Goal: Transaction & Acquisition: Purchase product/service

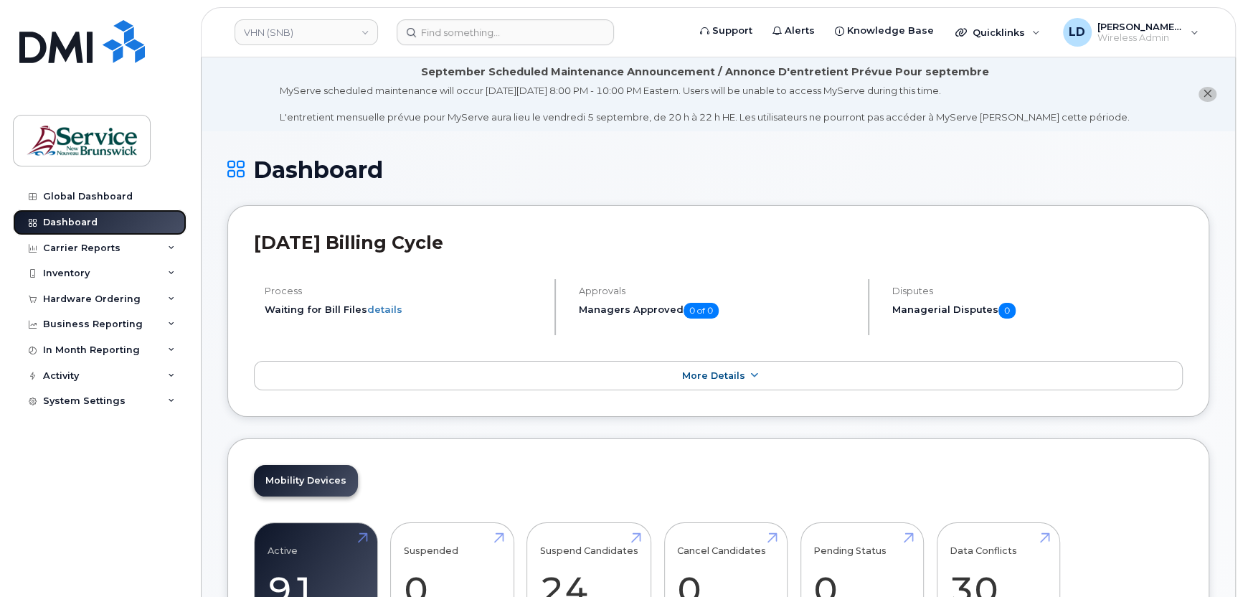
click at [75, 220] on div "Dashboard" at bounding box center [70, 222] width 55 height 11
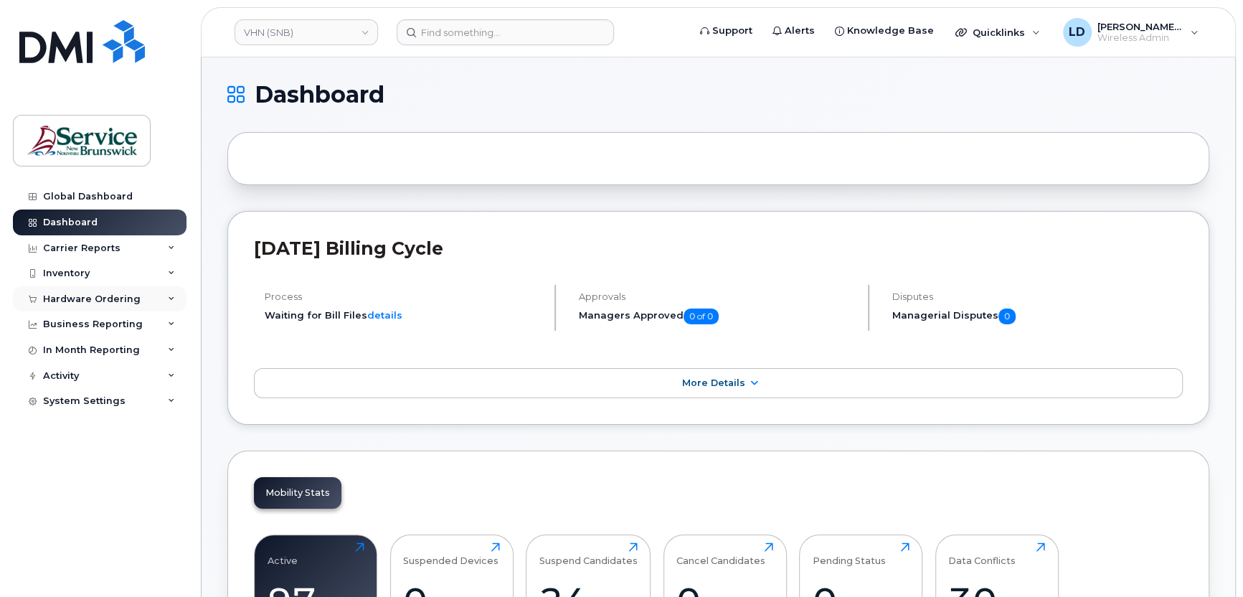
click at [98, 298] on div "Hardware Ordering" at bounding box center [92, 298] width 98 height 11
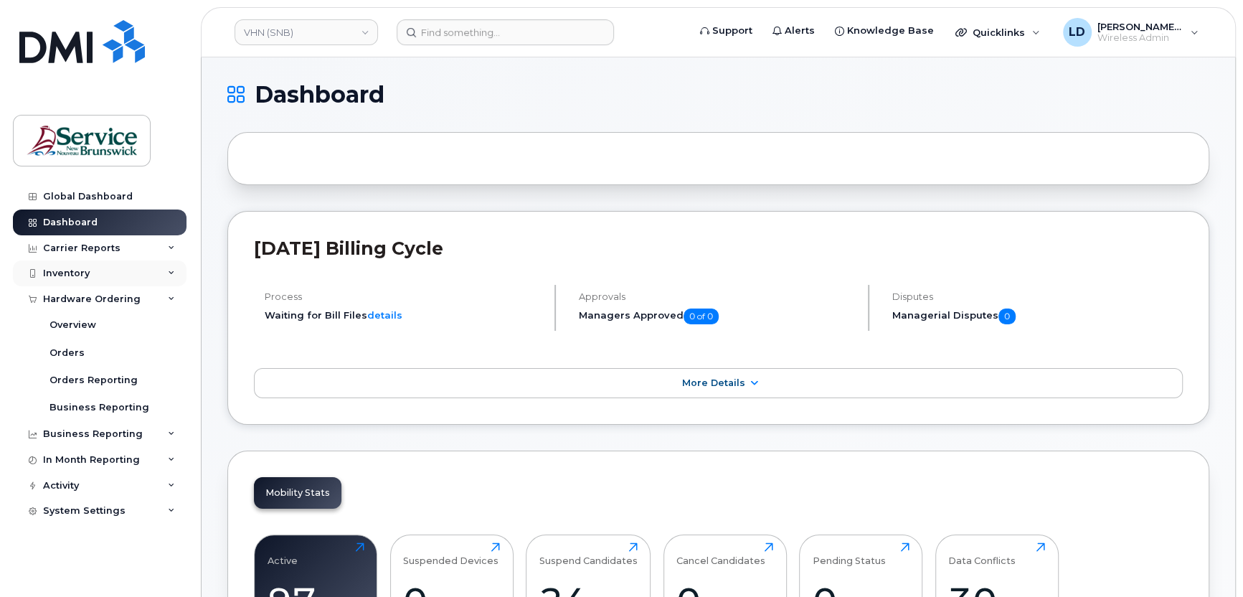
click at [69, 270] on div "Inventory" at bounding box center [66, 273] width 47 height 11
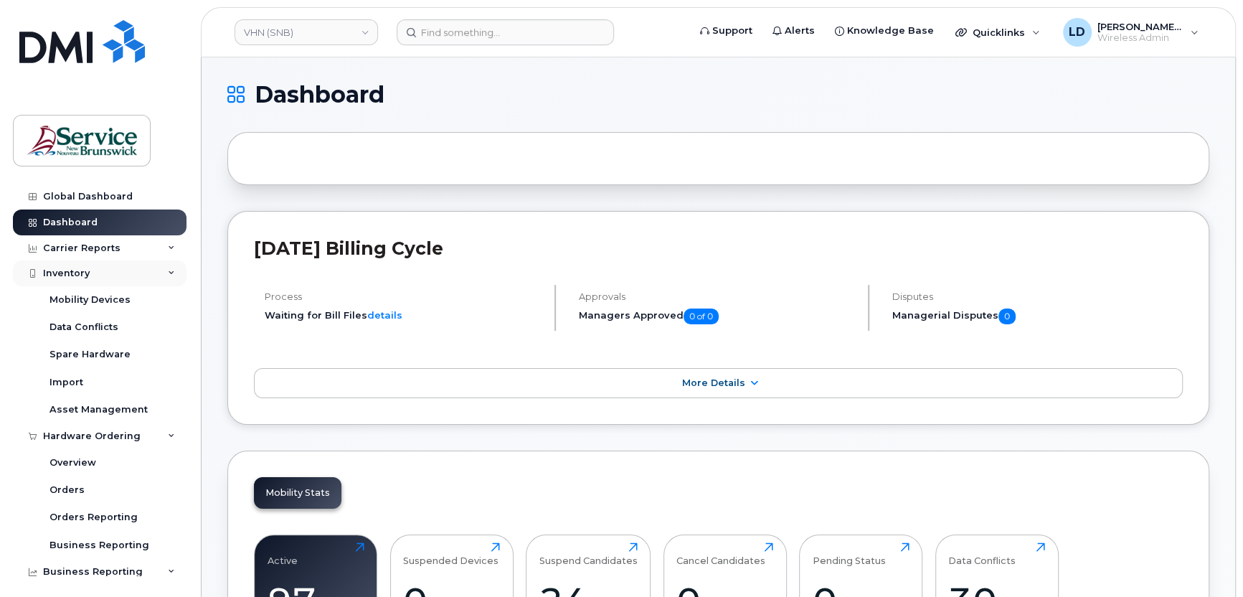
click at [69, 271] on div "Inventory" at bounding box center [66, 273] width 47 height 11
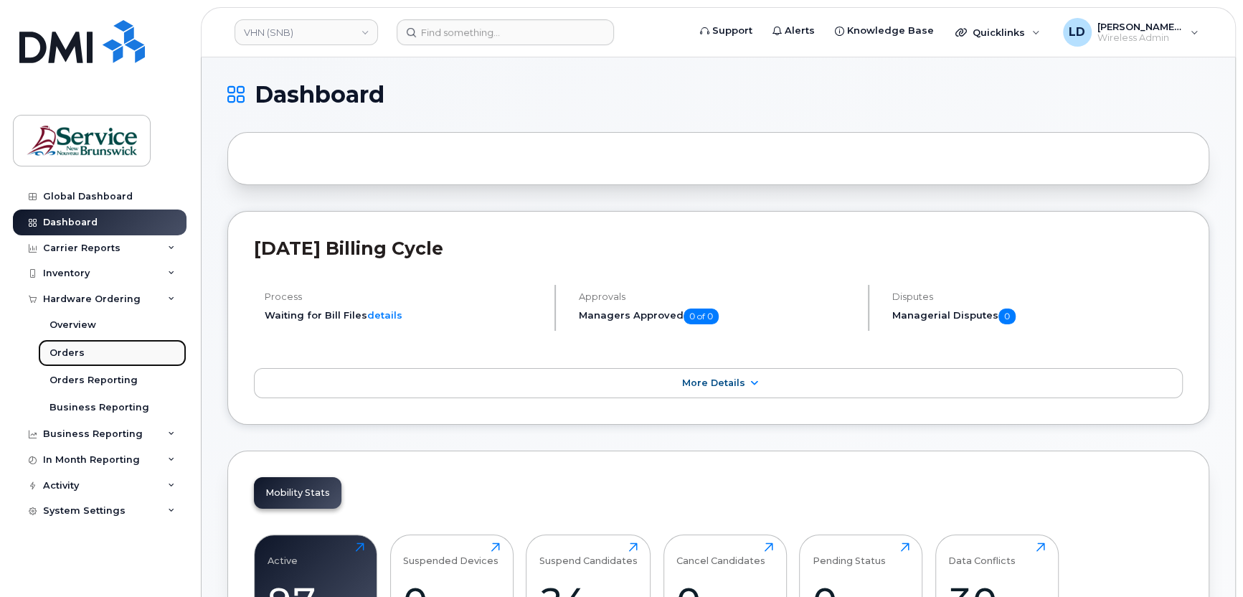
click at [66, 351] on div "Orders" at bounding box center [67, 353] width 35 height 13
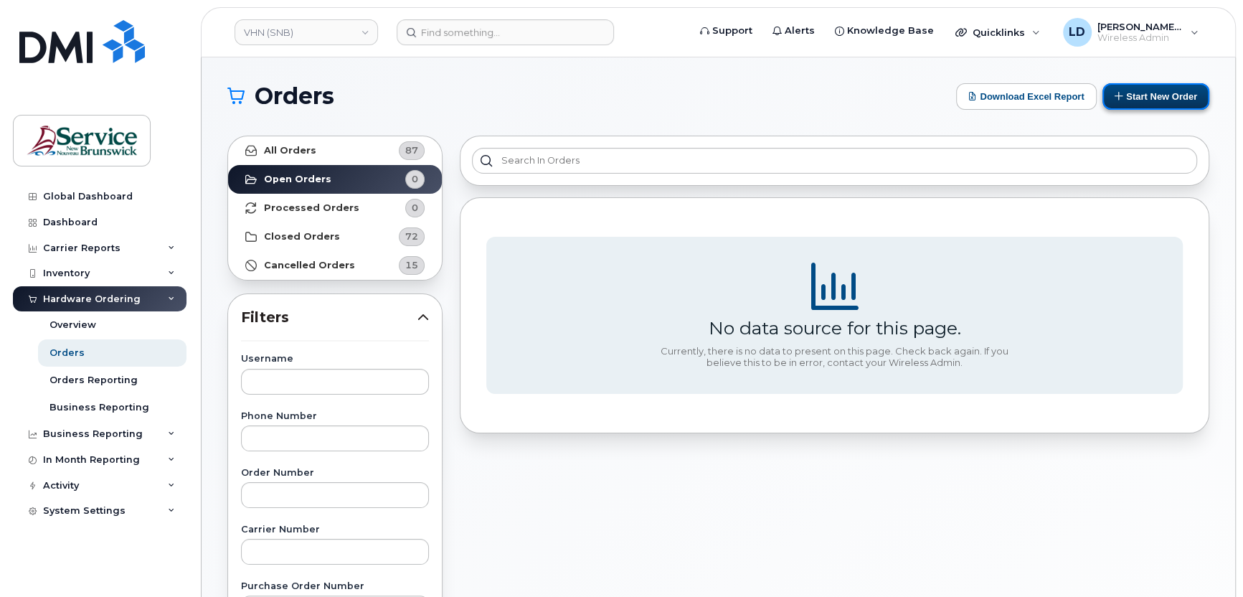
click at [1170, 91] on button "Start New Order" at bounding box center [1156, 96] width 107 height 27
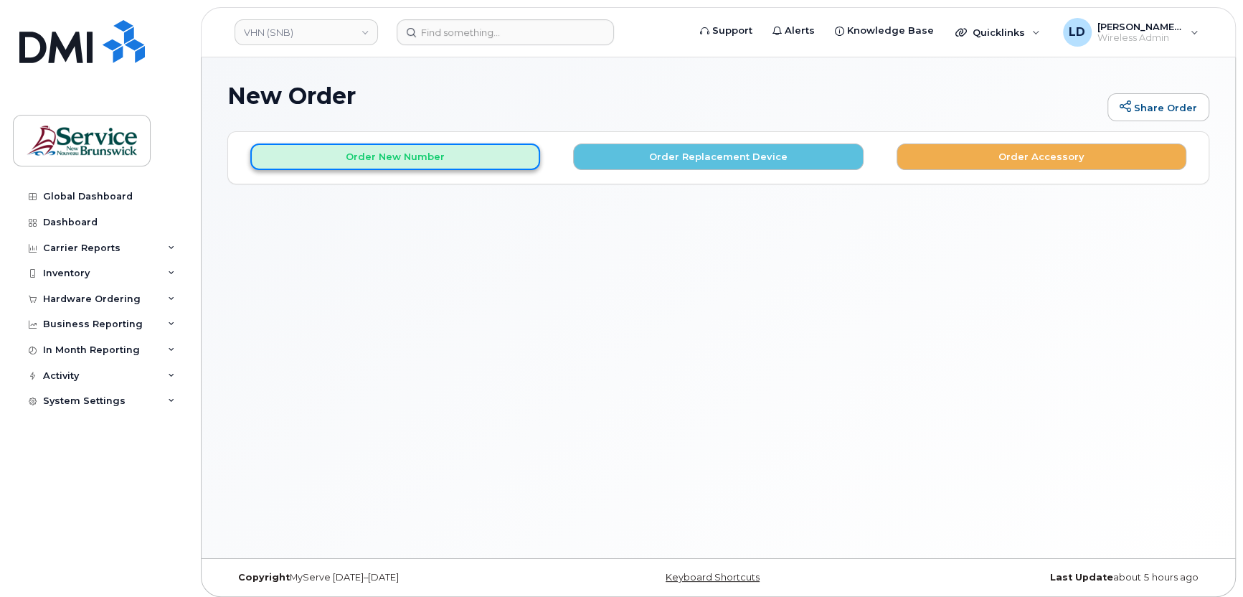
click at [396, 155] on button "Order New Number" at bounding box center [395, 156] width 290 height 27
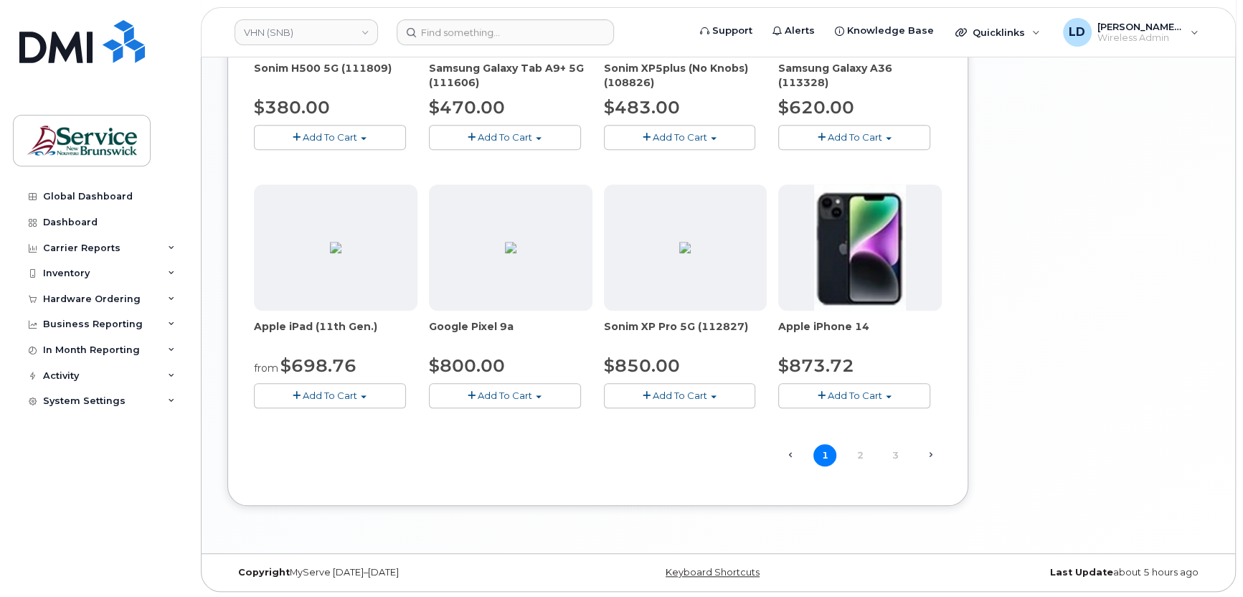
scroll to position [871, 0]
click at [858, 451] on link "2" at bounding box center [860, 454] width 23 height 22
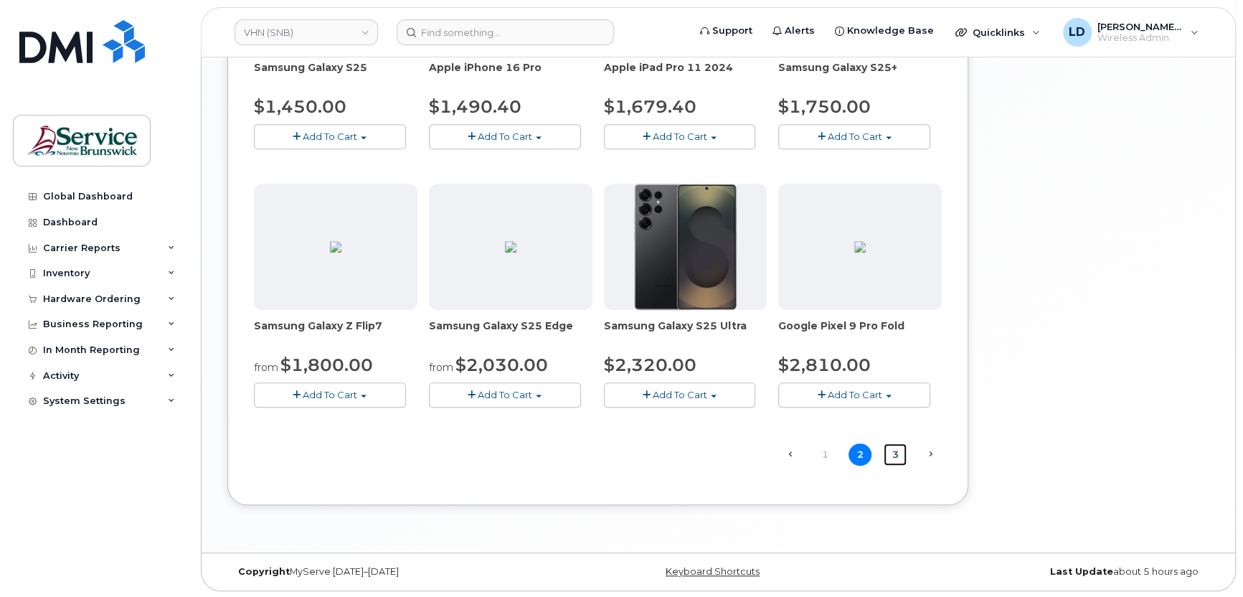
click at [893, 453] on link "3" at bounding box center [895, 454] width 23 height 22
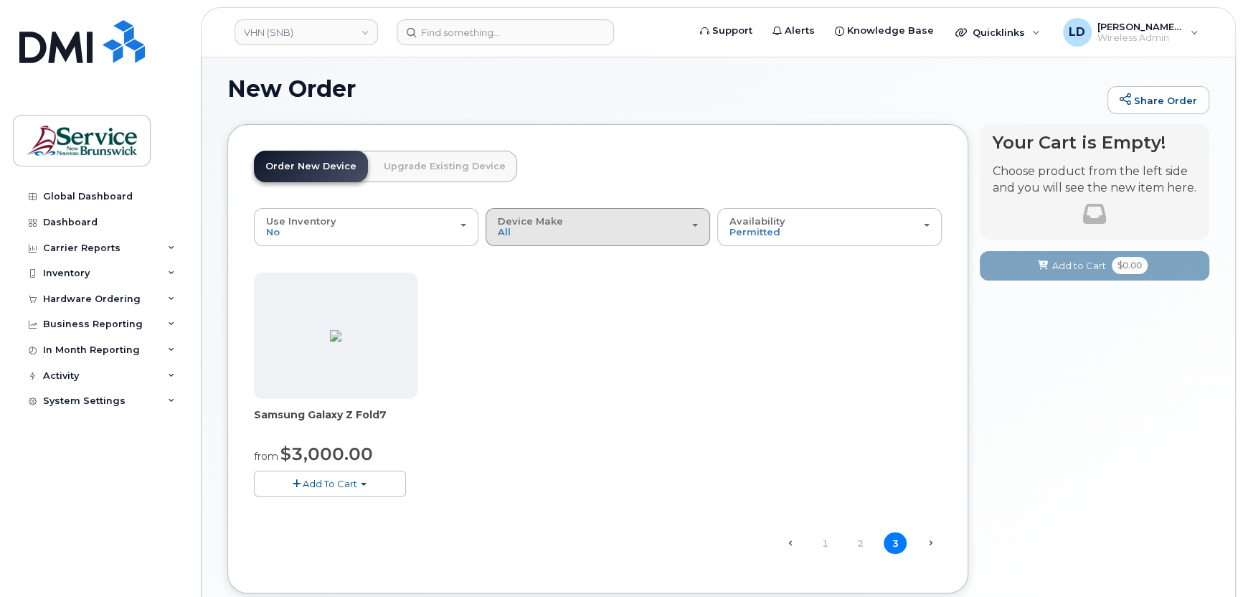
click at [530, 232] on div "Device Make All Aircard Android Cell Phone iPhone Tablet Unknown" at bounding box center [598, 227] width 200 height 22
click at [520, 359] on label "iPhone" at bounding box center [515, 363] width 52 height 17
click at [0, 0] on input "iPhone" at bounding box center [0, 0] width 0 height 0
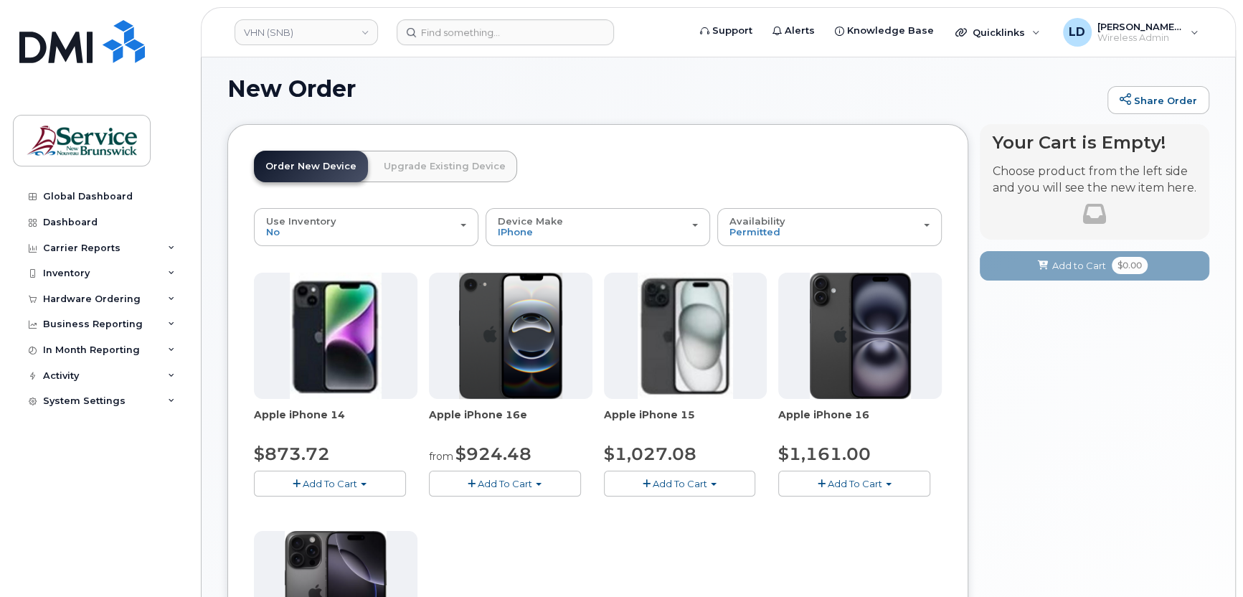
click at [475, 481] on button "Add To Cart" at bounding box center [505, 483] width 152 height 25
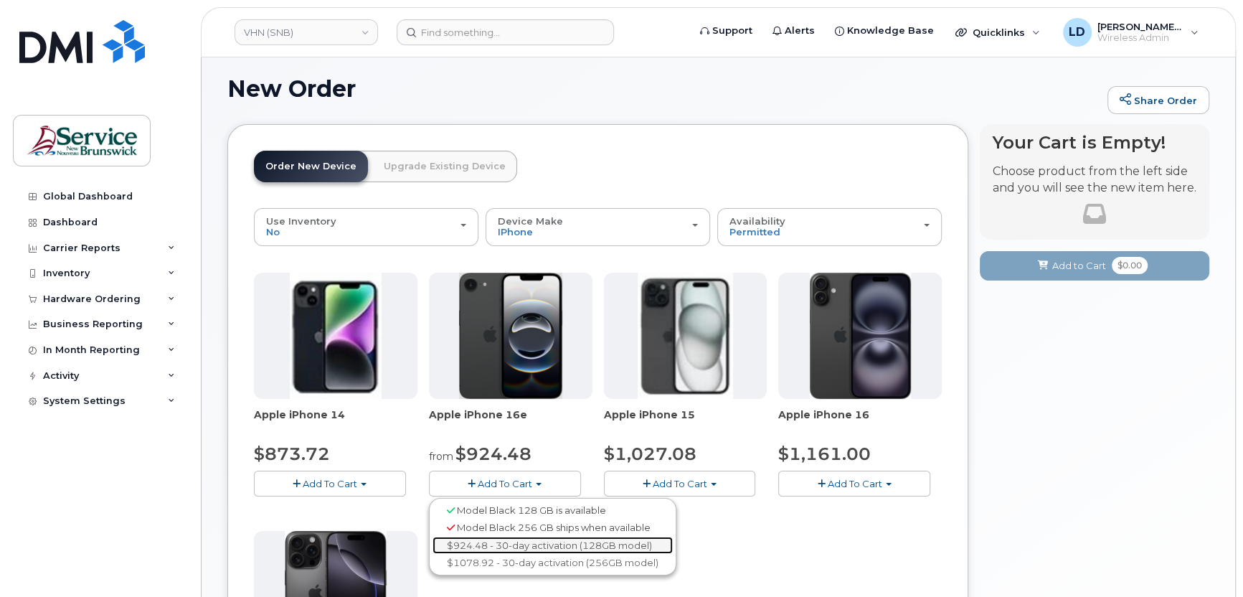
click at [514, 539] on link "$924.48 - 30-day activation (128GB model)" at bounding box center [553, 546] width 240 height 18
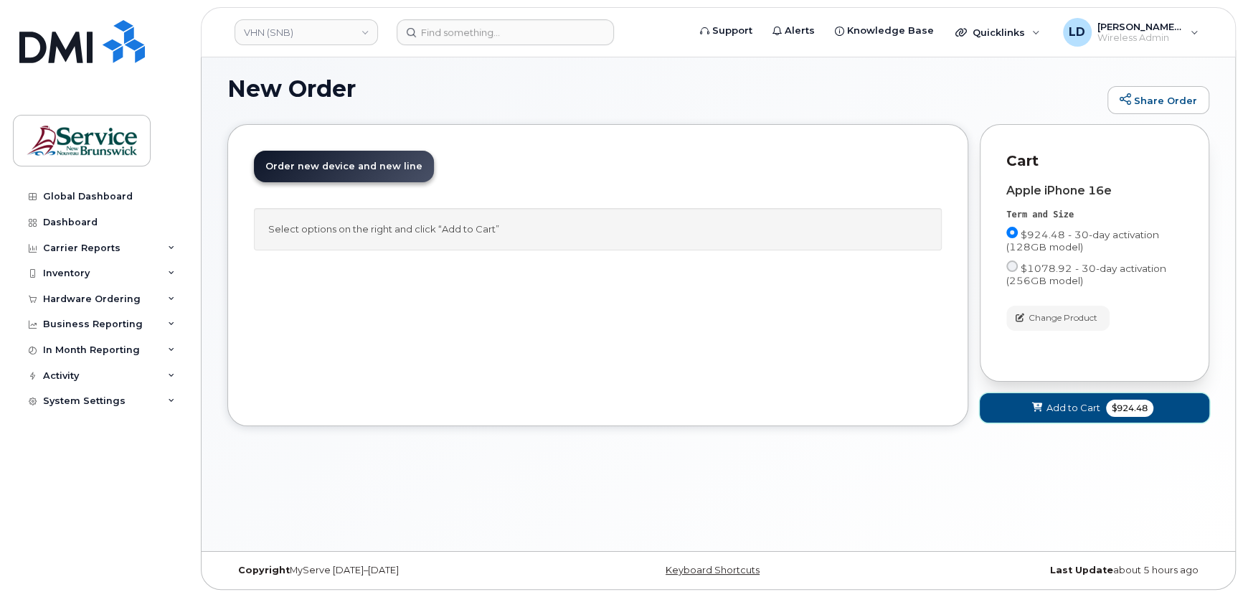
click at [1055, 403] on span "Add to Cart" at bounding box center [1074, 408] width 54 height 14
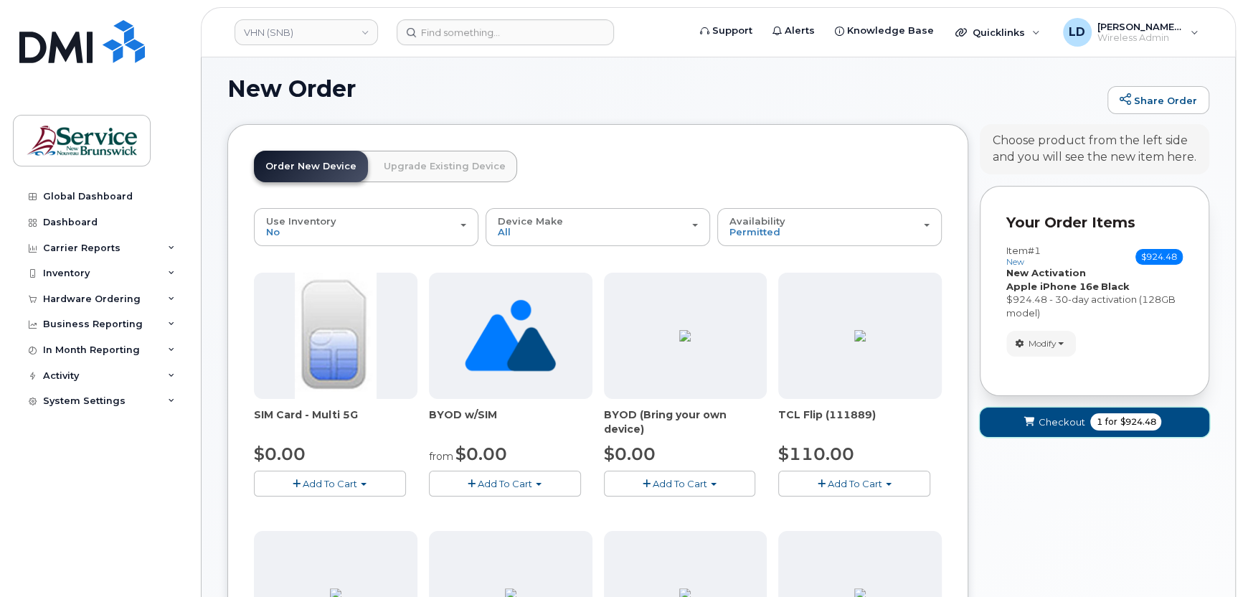
click at [1053, 415] on span "Checkout" at bounding box center [1061, 422] width 47 height 14
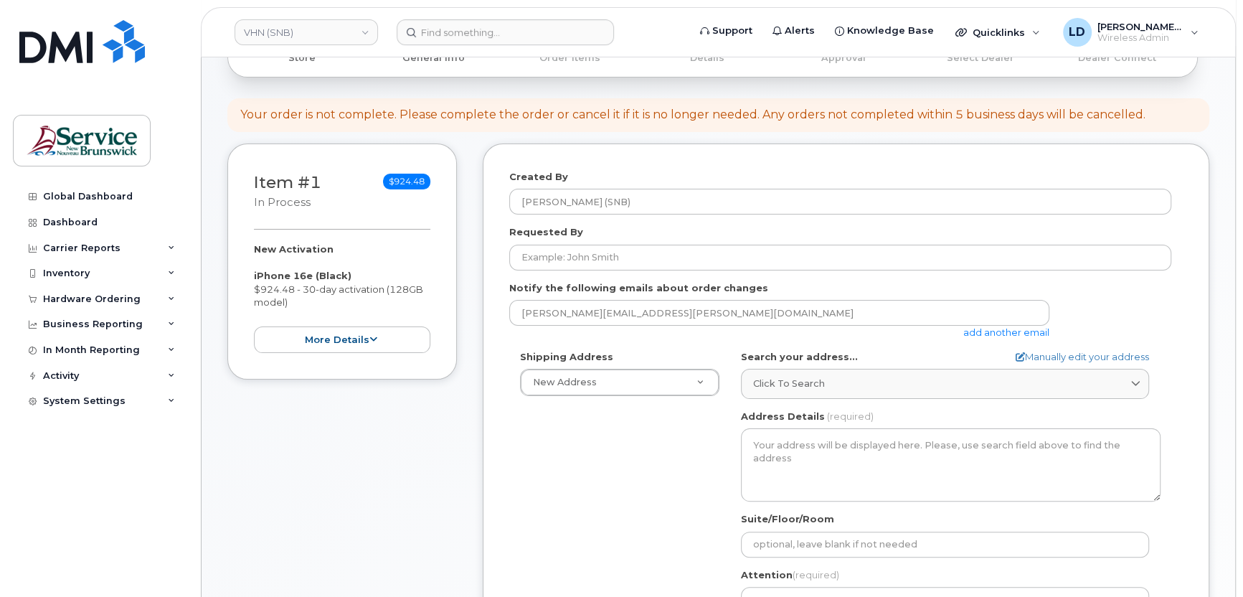
scroll to position [143, 0]
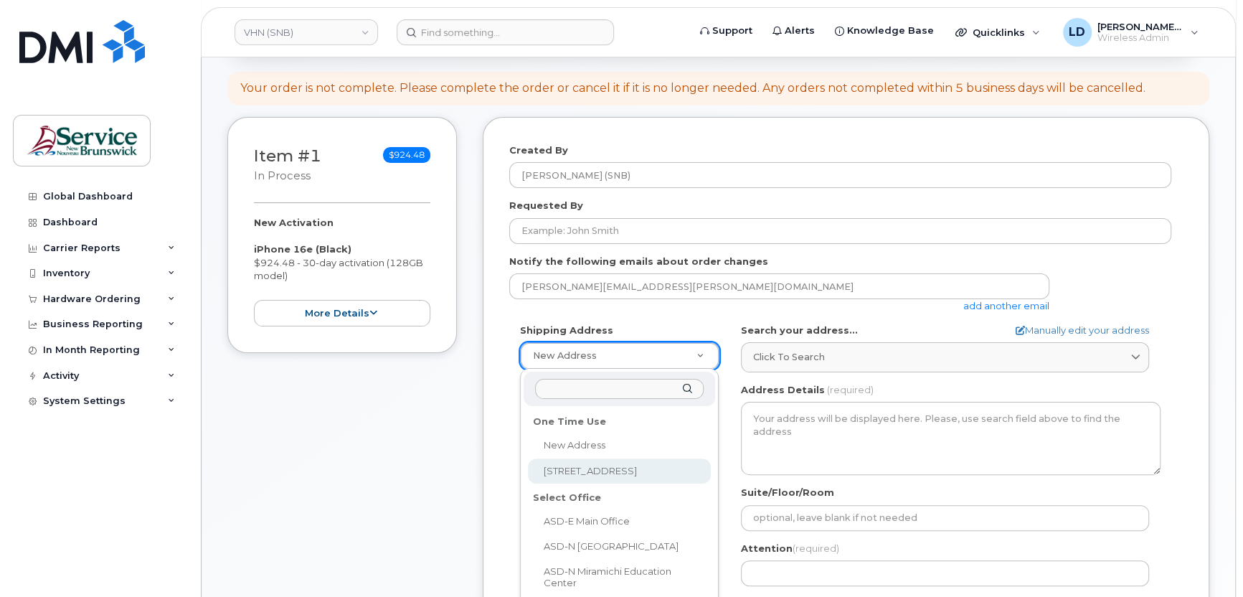
select select "202-15 Rue De l'Église"
type textarea "202-15 Rue De l'Église EDMUNDSTON NB E3V 1J3 CANADA"
type input "WO0000000484585"
type input "[PERSON_NAME]"
type input "5068383572"
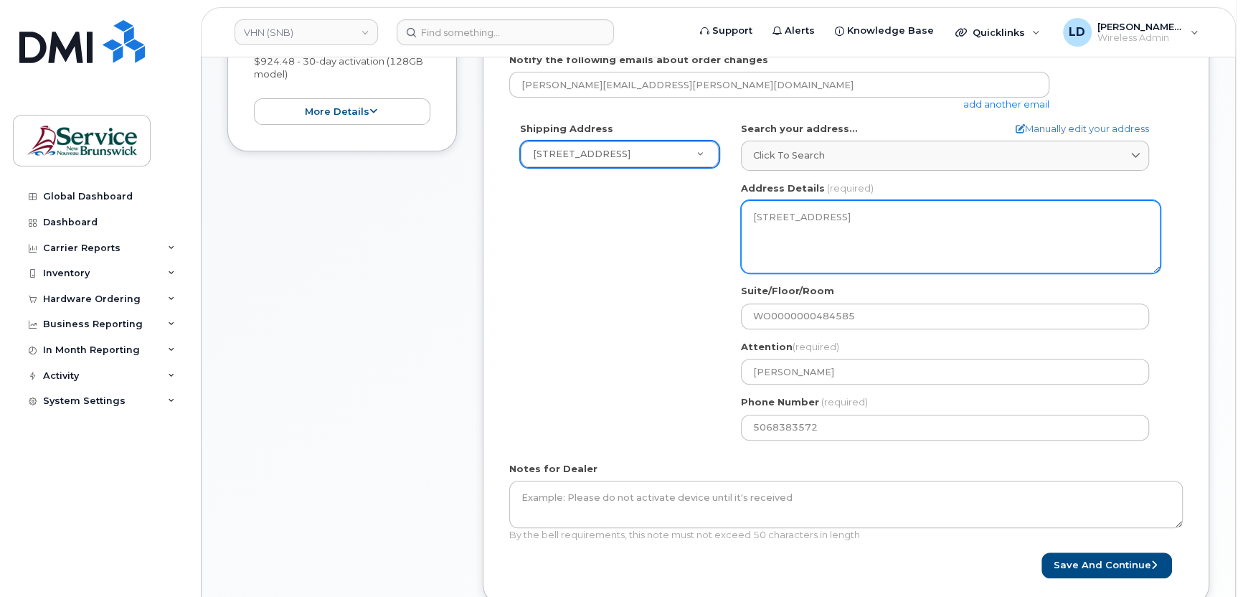
scroll to position [359, 0]
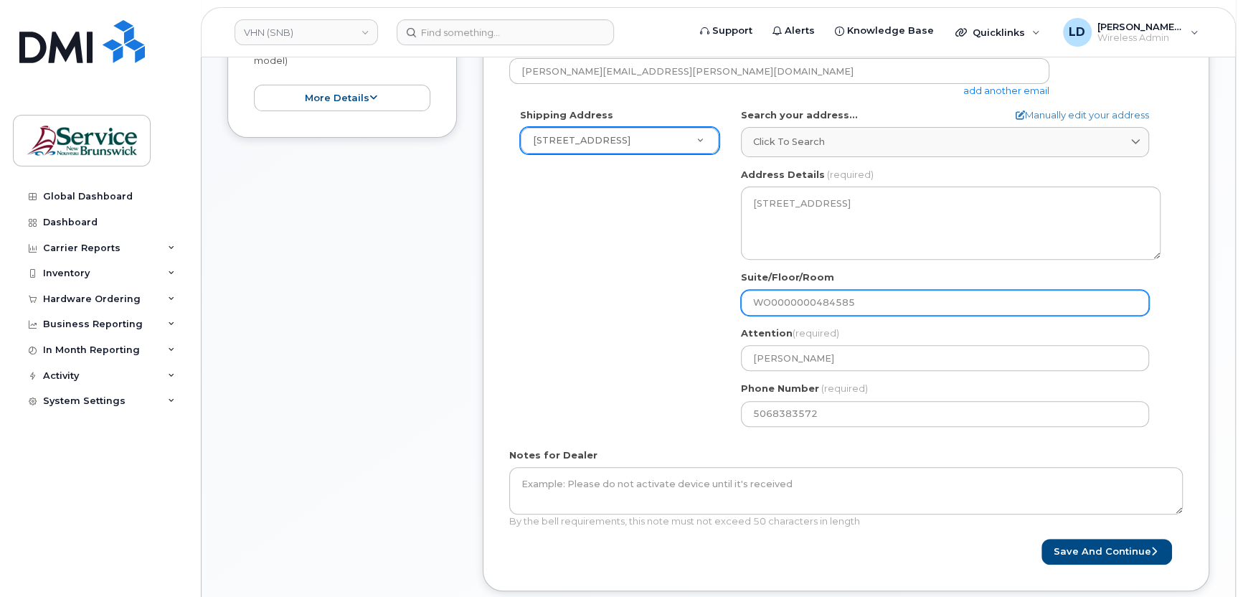
click at [748, 298] on input "WO0000000484585" at bounding box center [945, 303] width 408 height 26
drag, startPoint x: 870, startPoint y: 299, endPoint x: 717, endPoint y: 298, distance: 153.5
click at [717, 298] on div "Shipping Address 202-15 Rue De l'Église New Address 202-15 Rue De l'Église ASD-…" at bounding box center [840, 272] width 662 height 329
paste input "7566"
select select
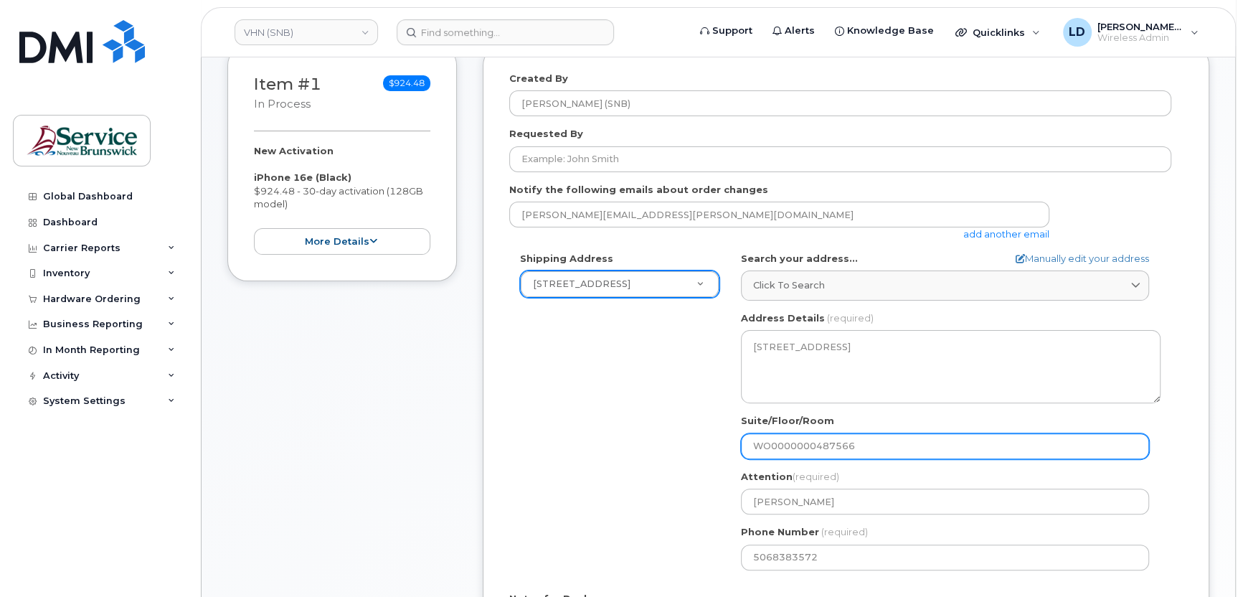
scroll to position [215, 0]
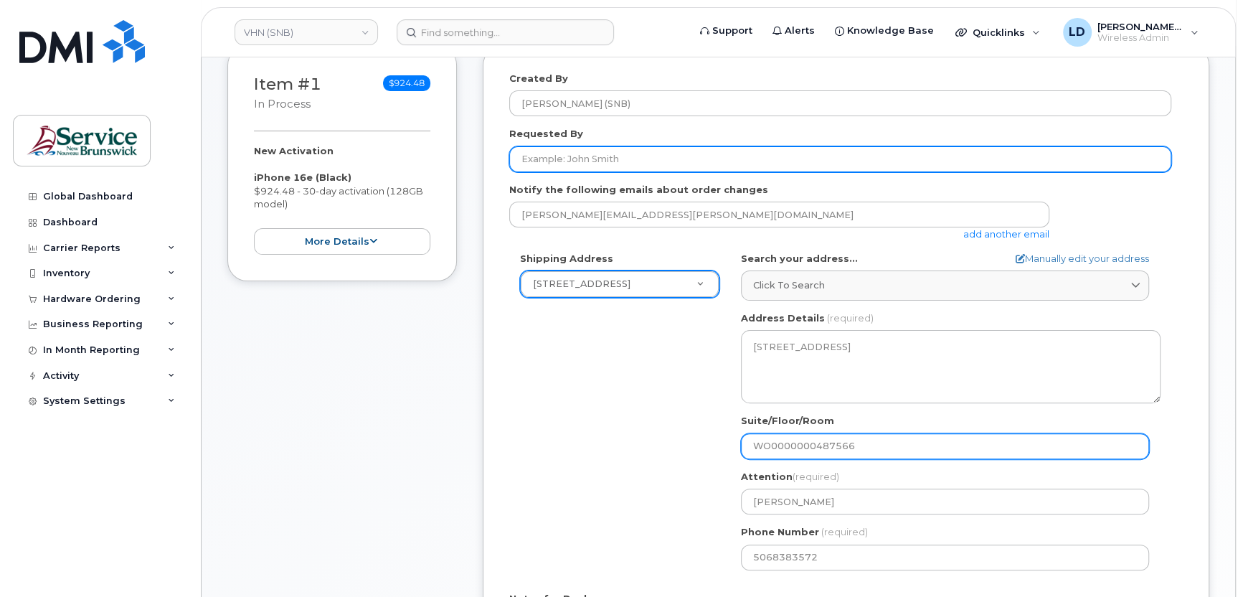
type input "WO0000000487566"
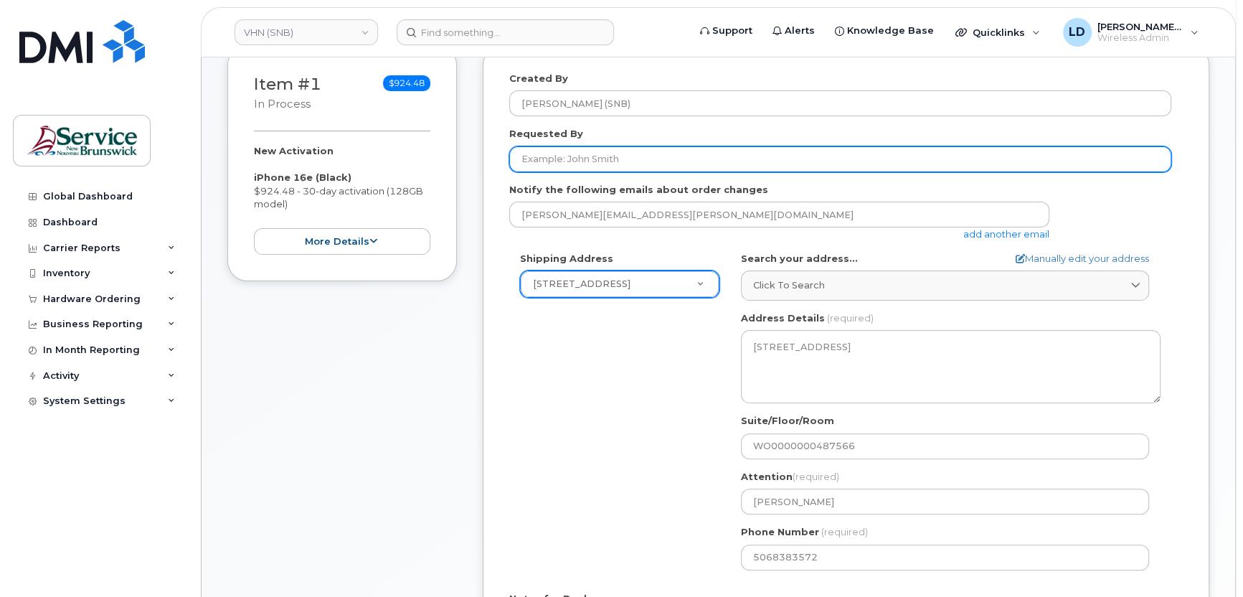
click at [537, 159] on input "Requested By" at bounding box center [840, 159] width 662 height 26
type input "z"
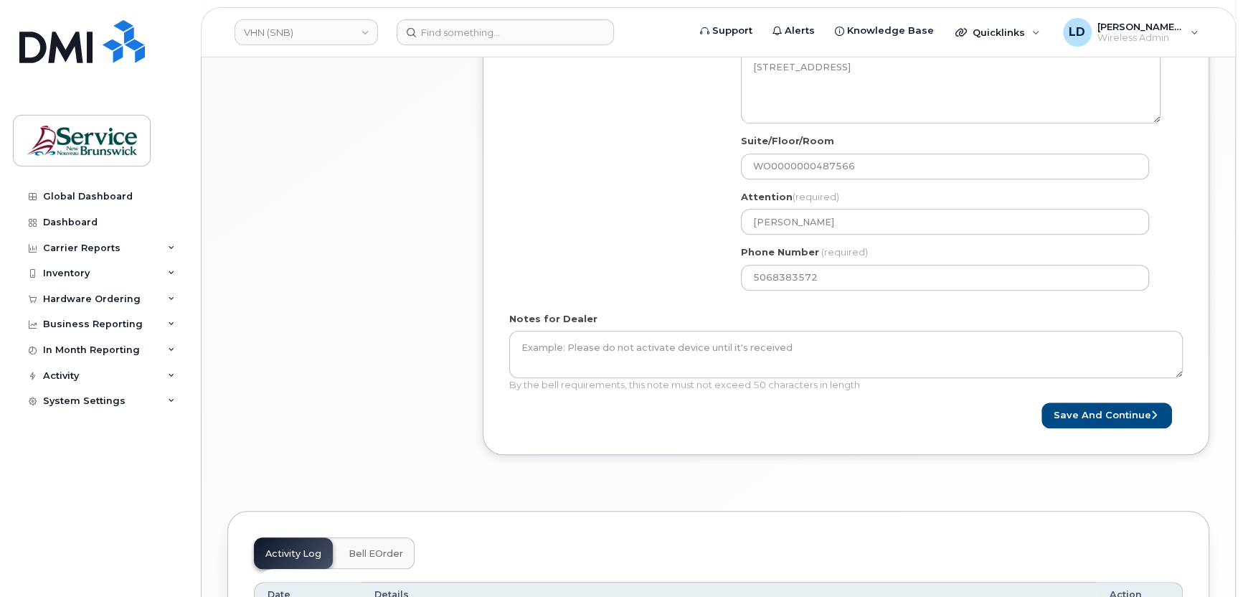
scroll to position [502, 0]
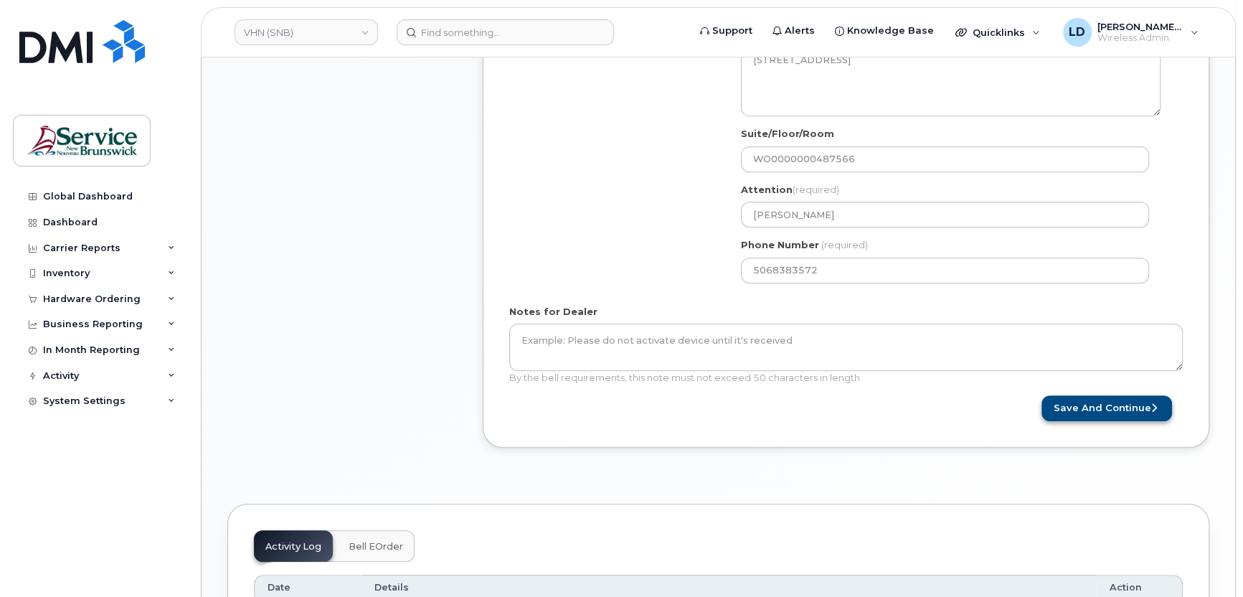
type input "[PERSON_NAME]"
click at [1101, 402] on button "Save and Continue" at bounding box center [1107, 408] width 131 height 27
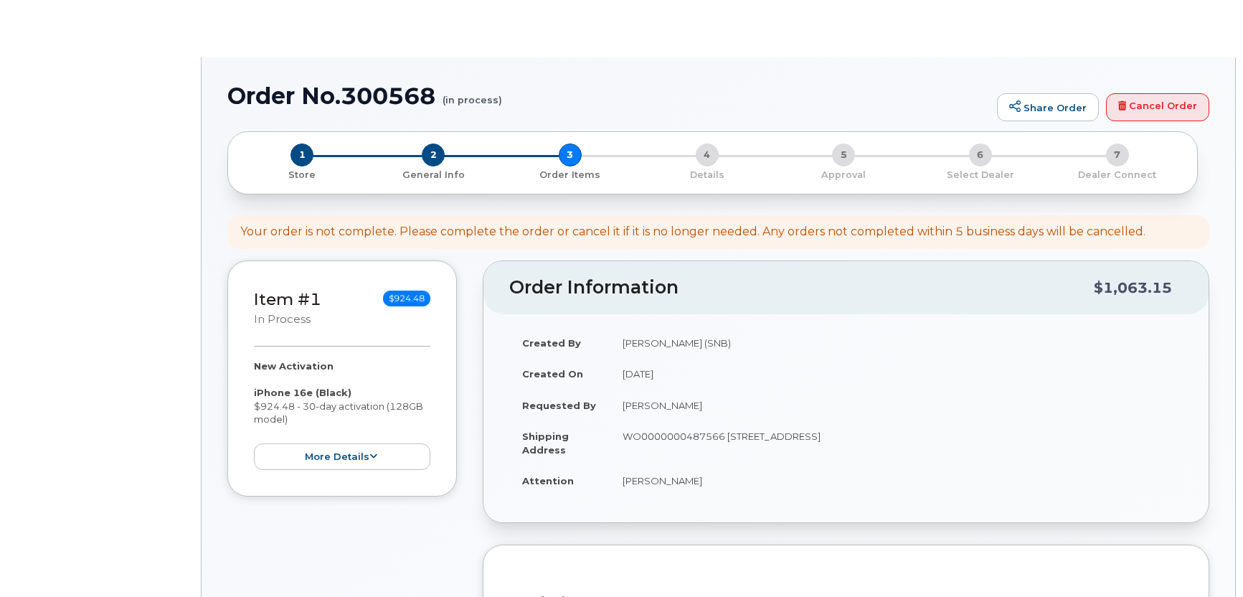
select select
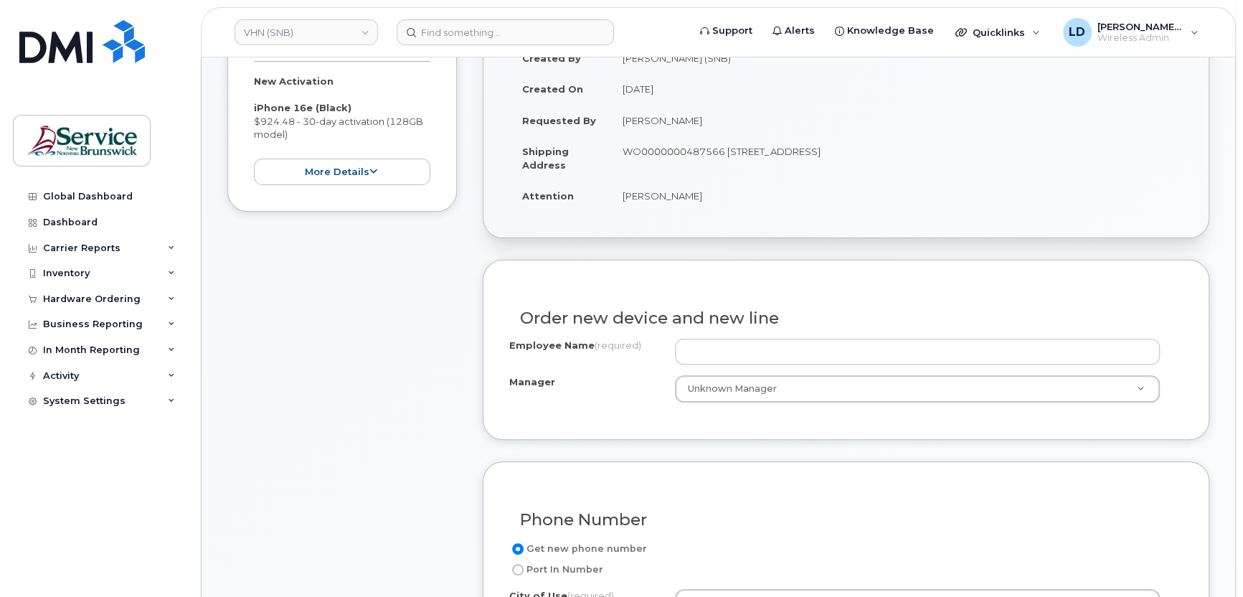
scroll to position [287, 0]
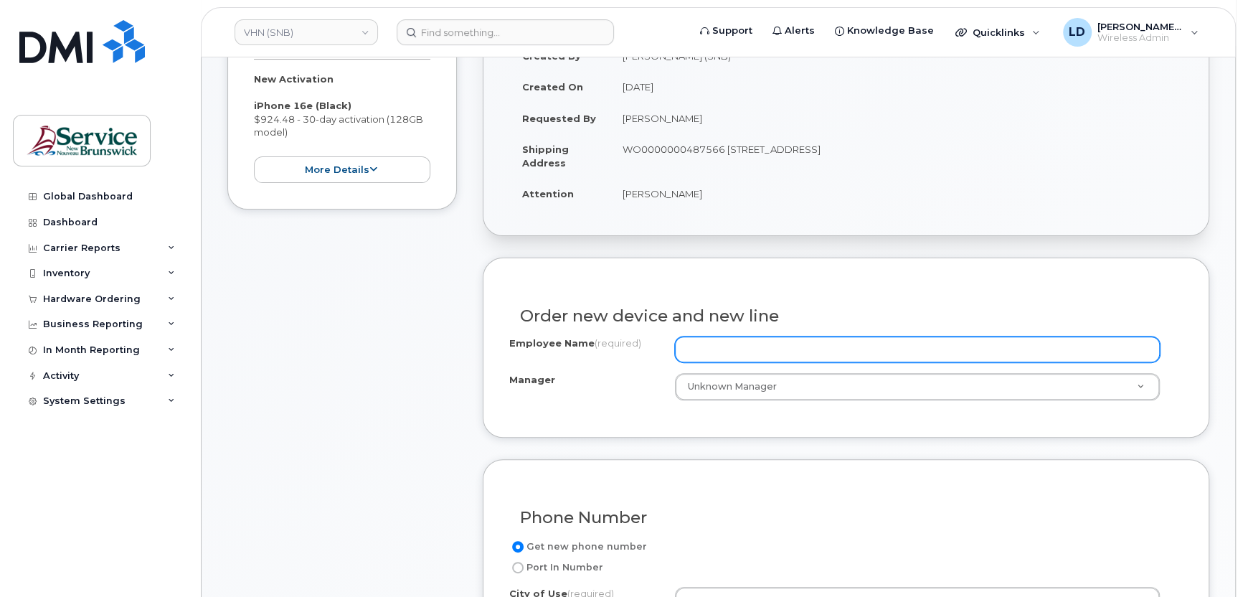
click at [738, 347] on input "Employee Name (required)" at bounding box center [917, 350] width 485 height 26
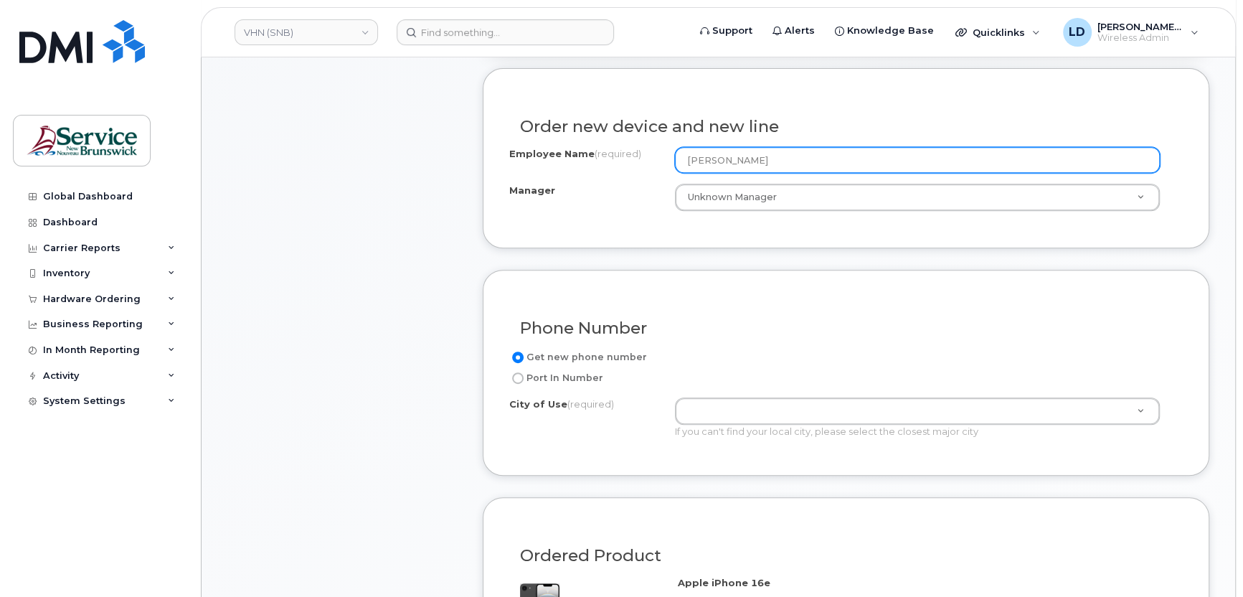
scroll to position [502, 0]
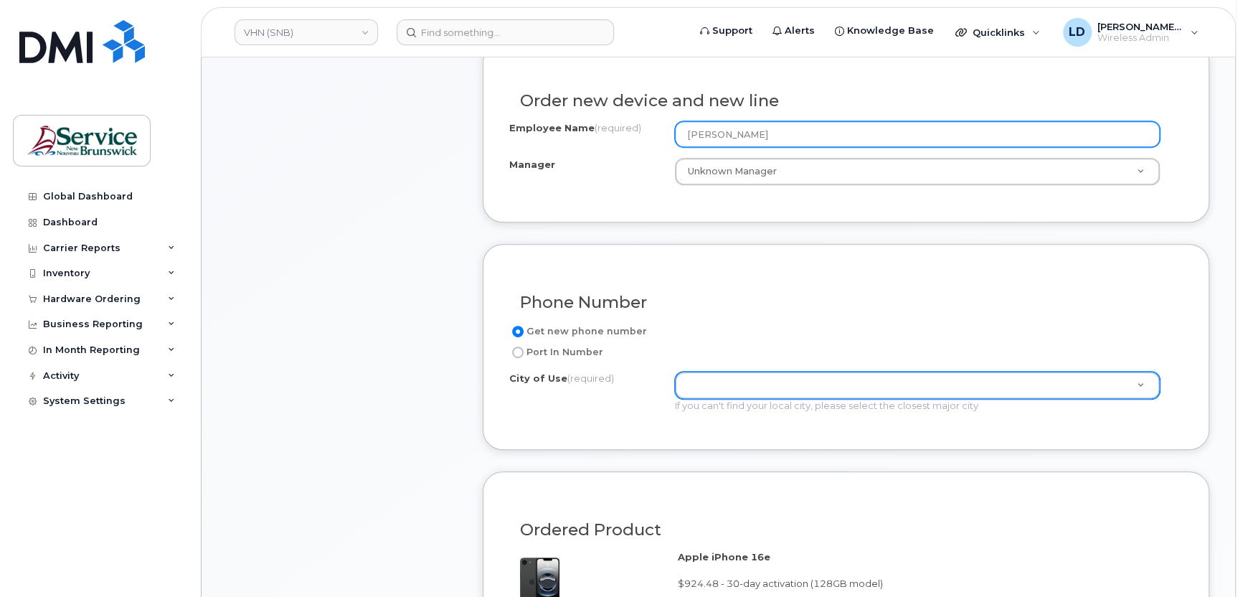
type input "[PERSON_NAME]"
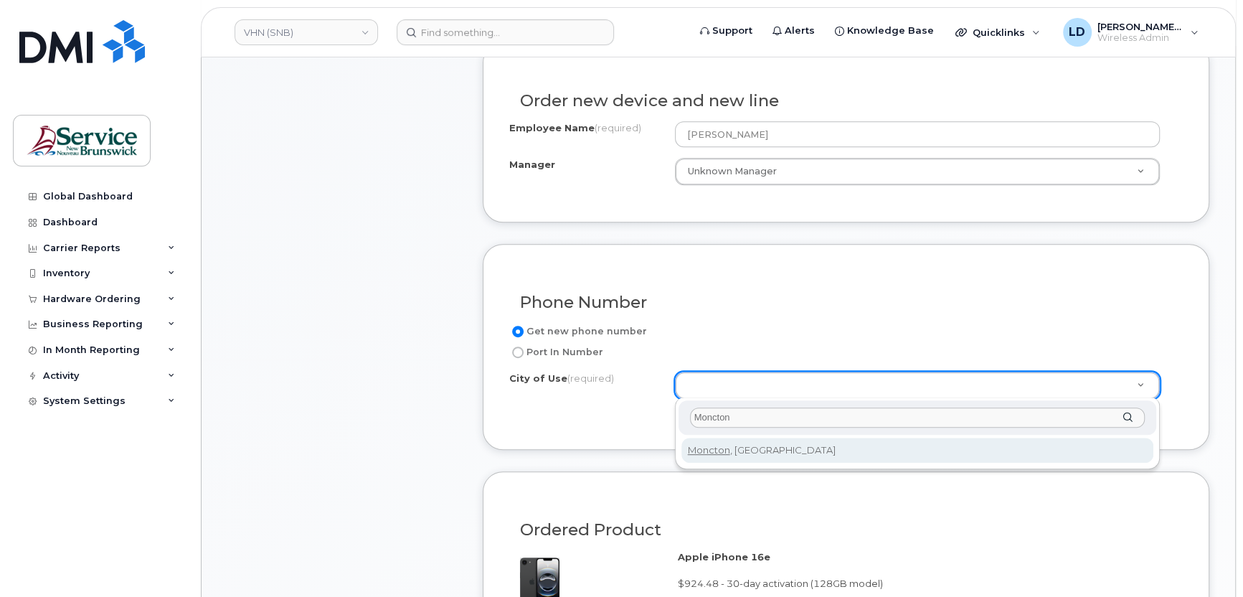
type input "Moncton"
type input "1817"
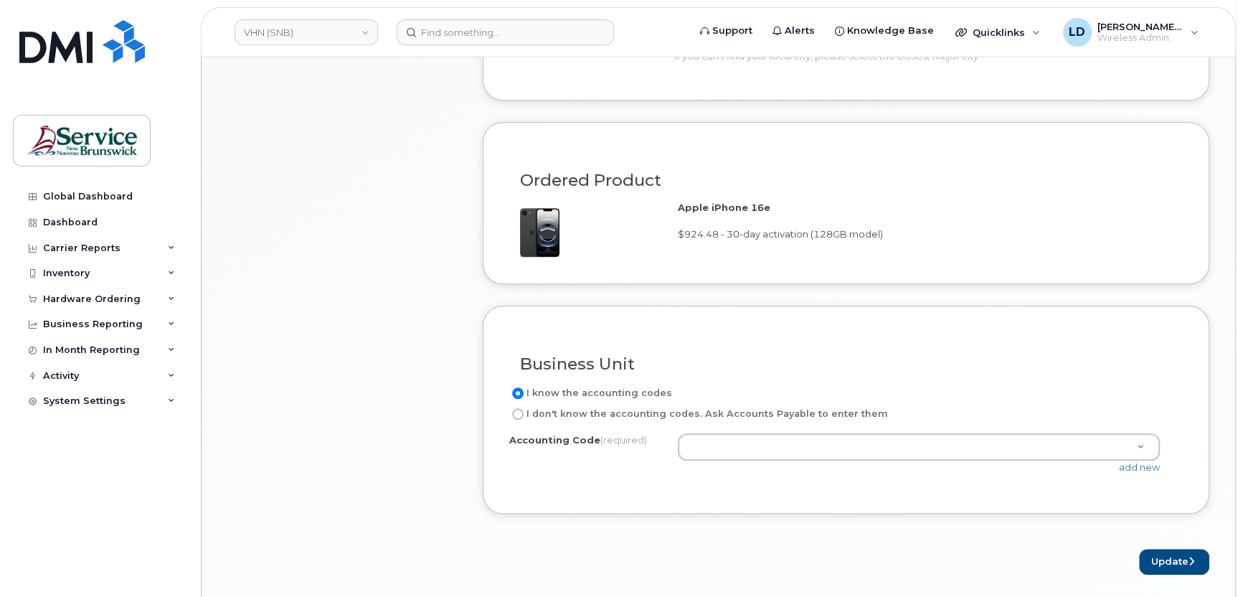
scroll to position [861, 0]
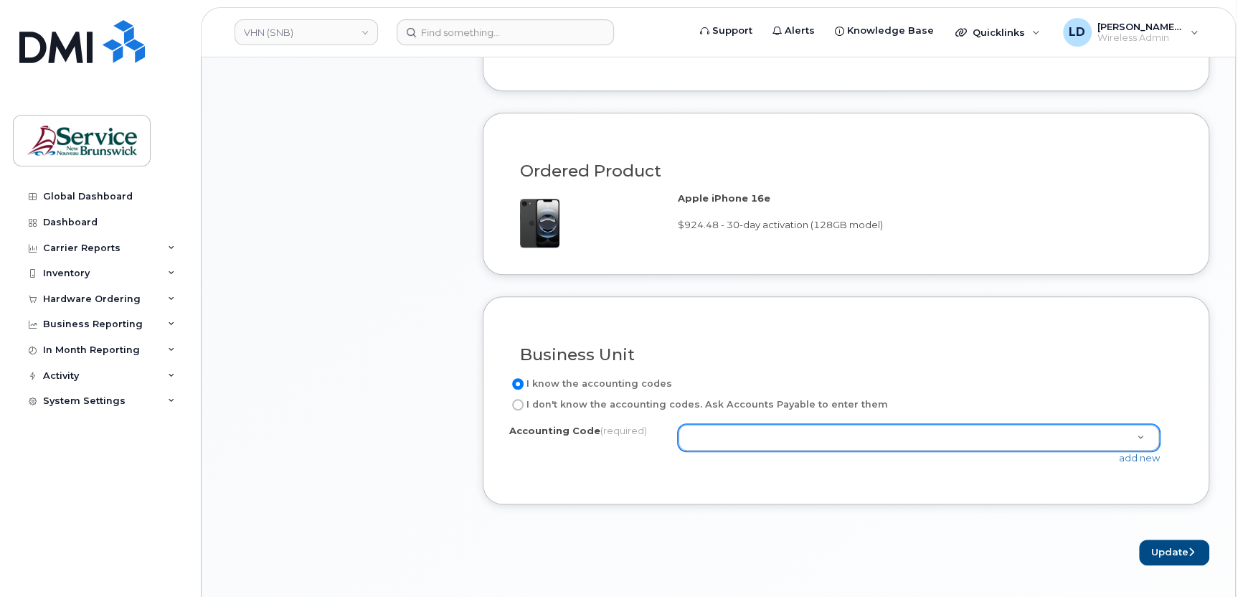
click at [729, 424] on div "1021.711101000 - Unknown 1021.711154000 - Unknown 1021.711354000 - Unknown 1021…" at bounding box center [925, 437] width 494 height 27
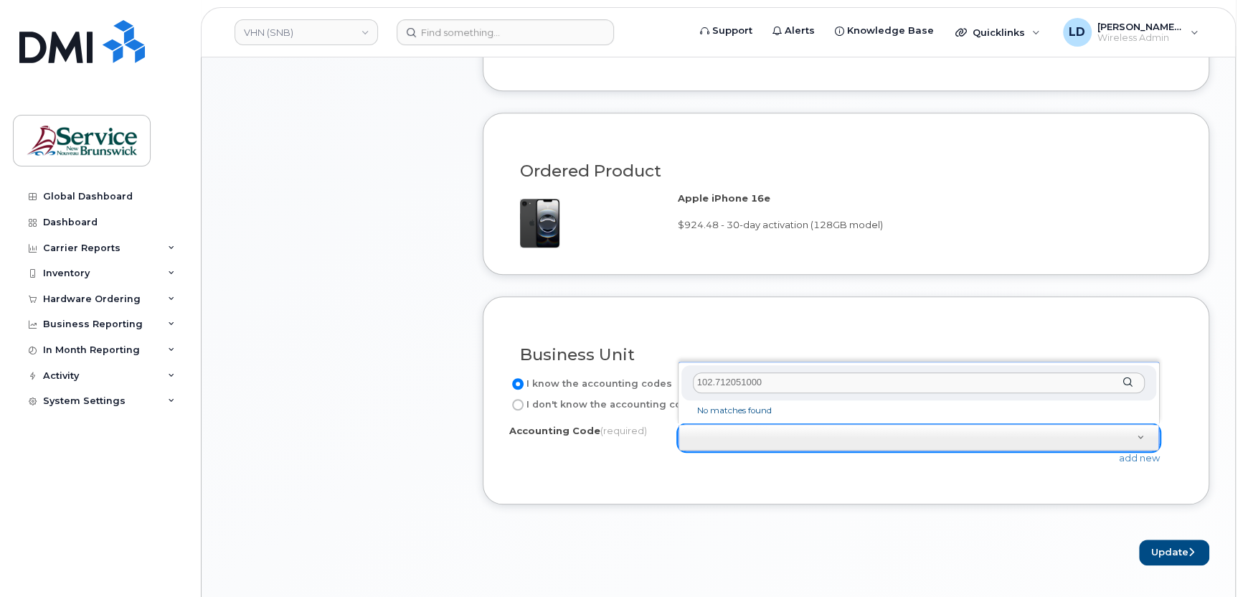
drag, startPoint x: 710, startPoint y: 378, endPoint x: 720, endPoint y: 384, distance: 11.6
click at [711, 378] on input "102.712051000" at bounding box center [919, 382] width 452 height 21
type input "1021.712051000"
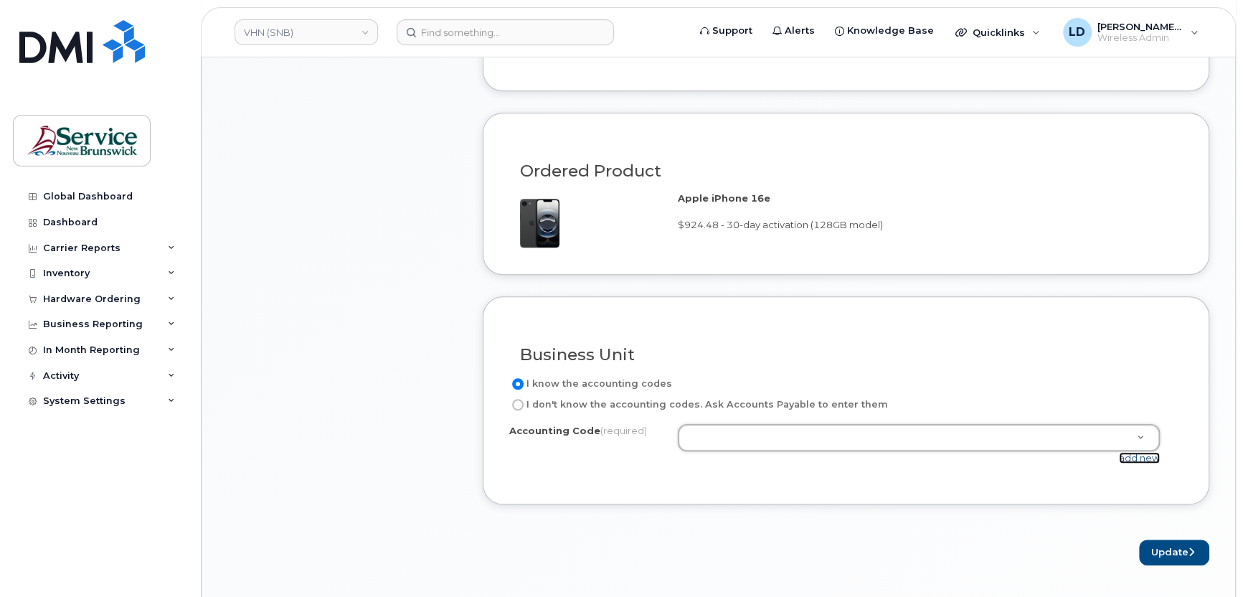
click at [1129, 456] on link "add new" at bounding box center [1139, 457] width 41 height 11
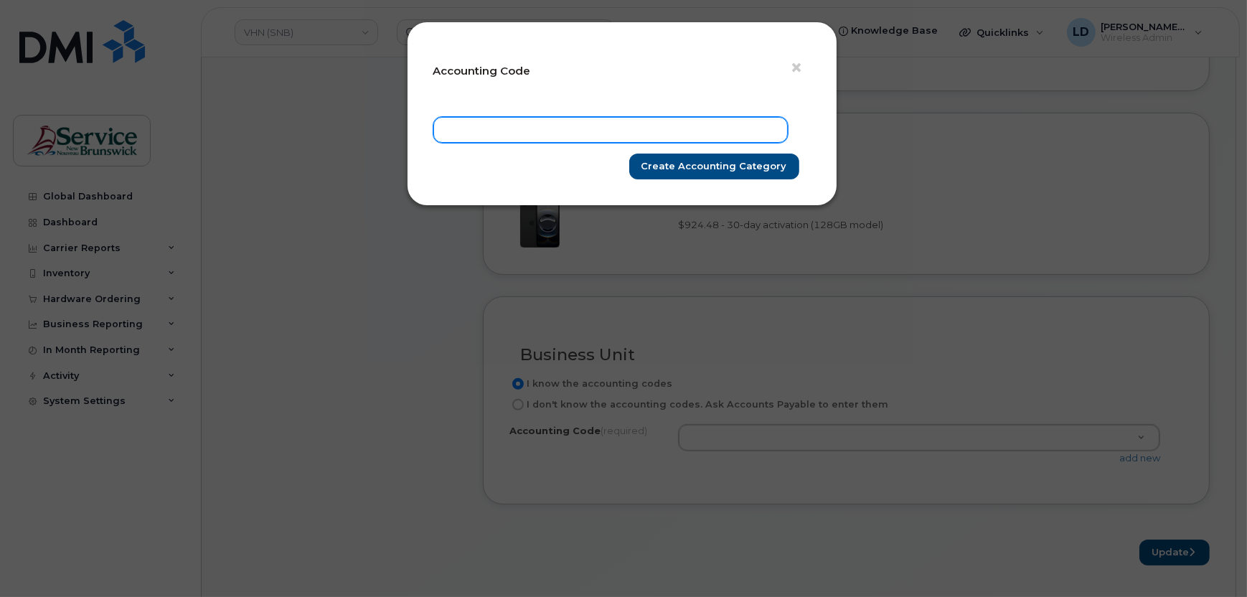
click at [472, 131] on input "text" at bounding box center [610, 130] width 354 height 26
type input "b"
paste input "102.712051000"
click at [461, 126] on input "102.712051000" at bounding box center [610, 130] width 354 height 26
type input "1021.712051000"
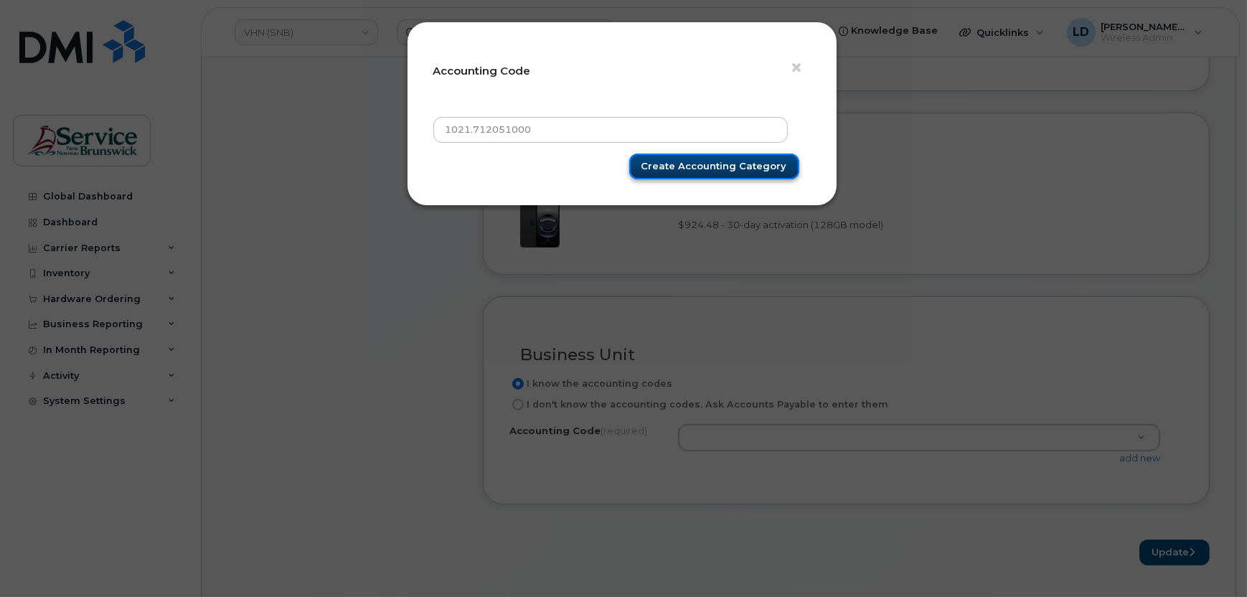
click at [706, 160] on input "Create Accounting category" at bounding box center [714, 167] width 170 height 27
type input "Create Accounting category"
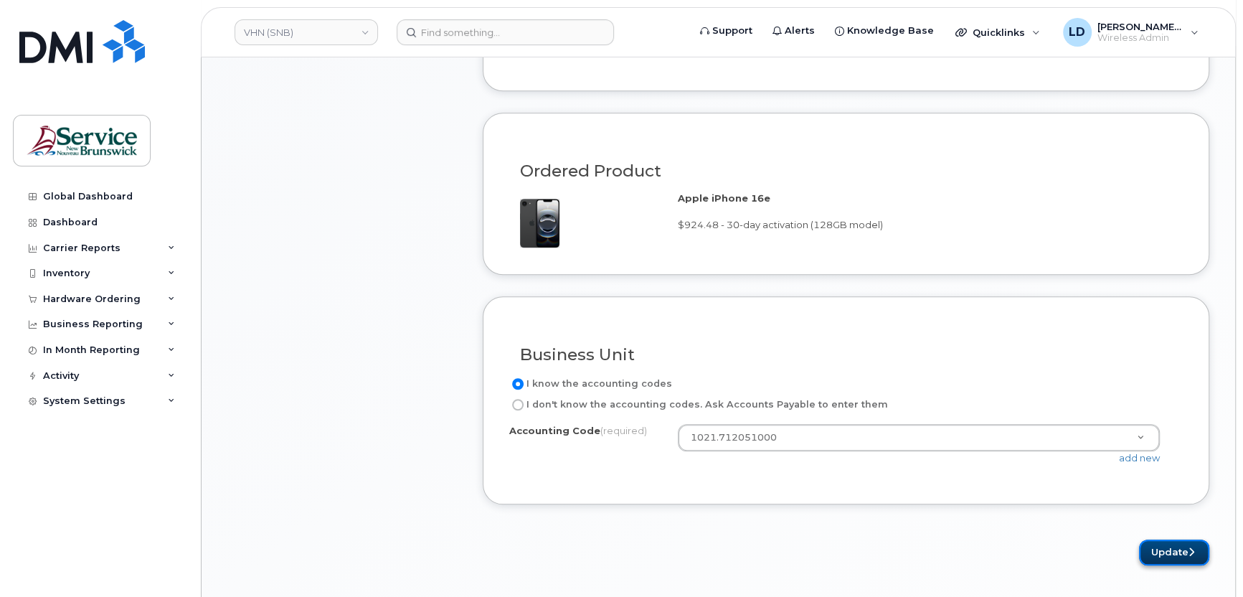
click at [1160, 548] on button "Update" at bounding box center [1174, 553] width 70 height 27
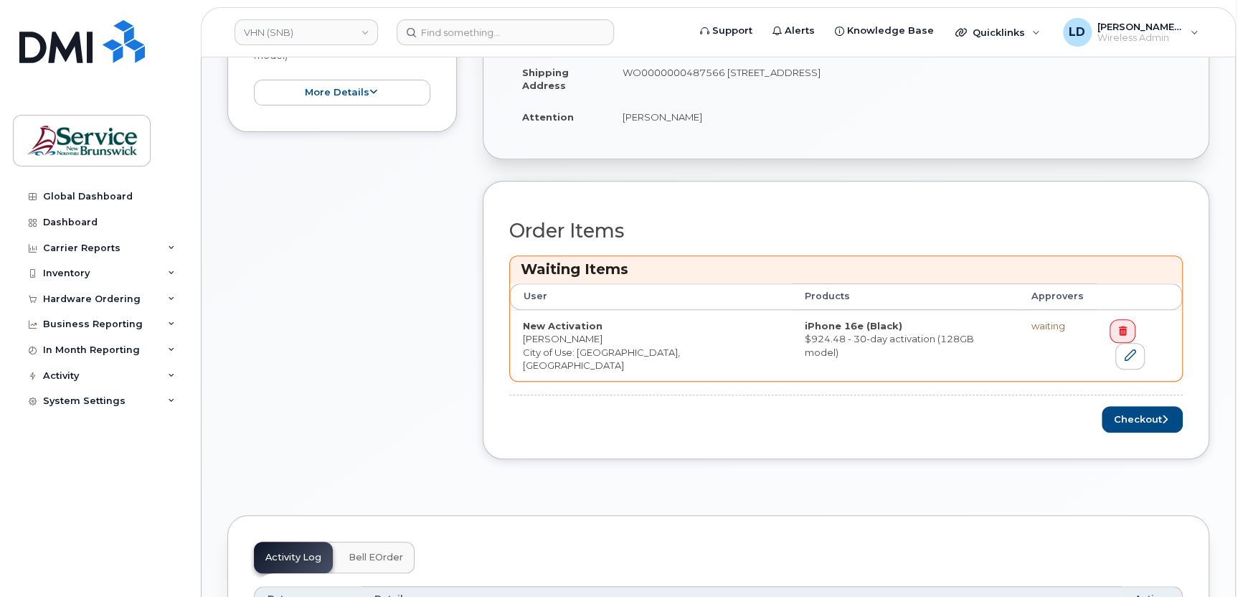
scroll to position [430, 0]
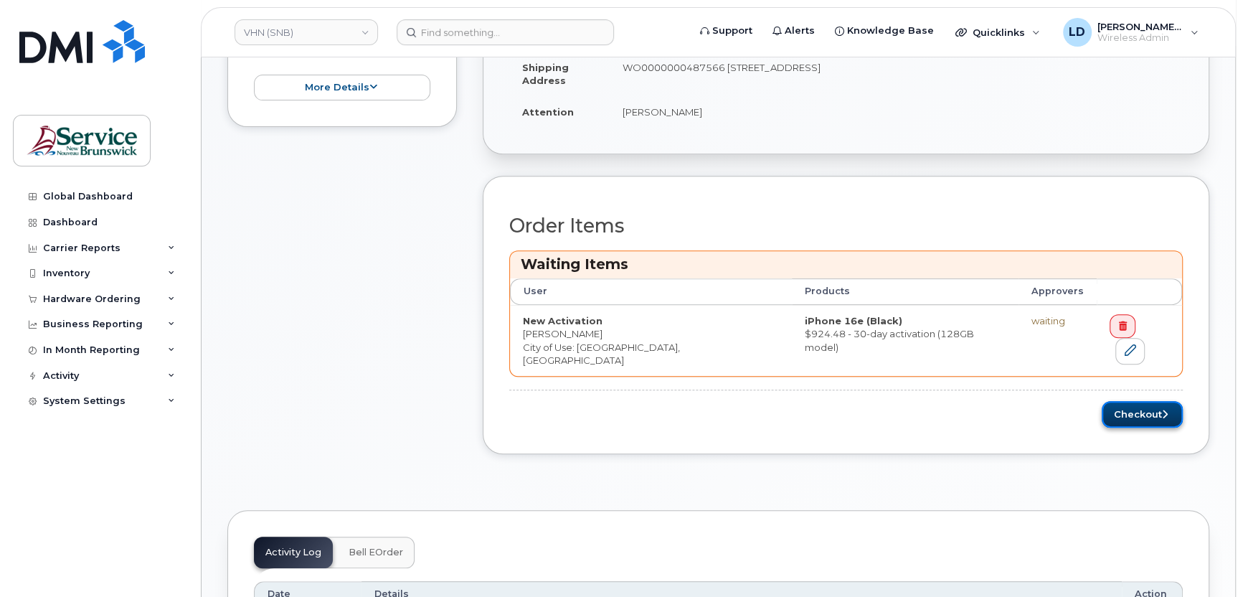
click at [1124, 401] on button "Checkout" at bounding box center [1142, 414] width 81 height 27
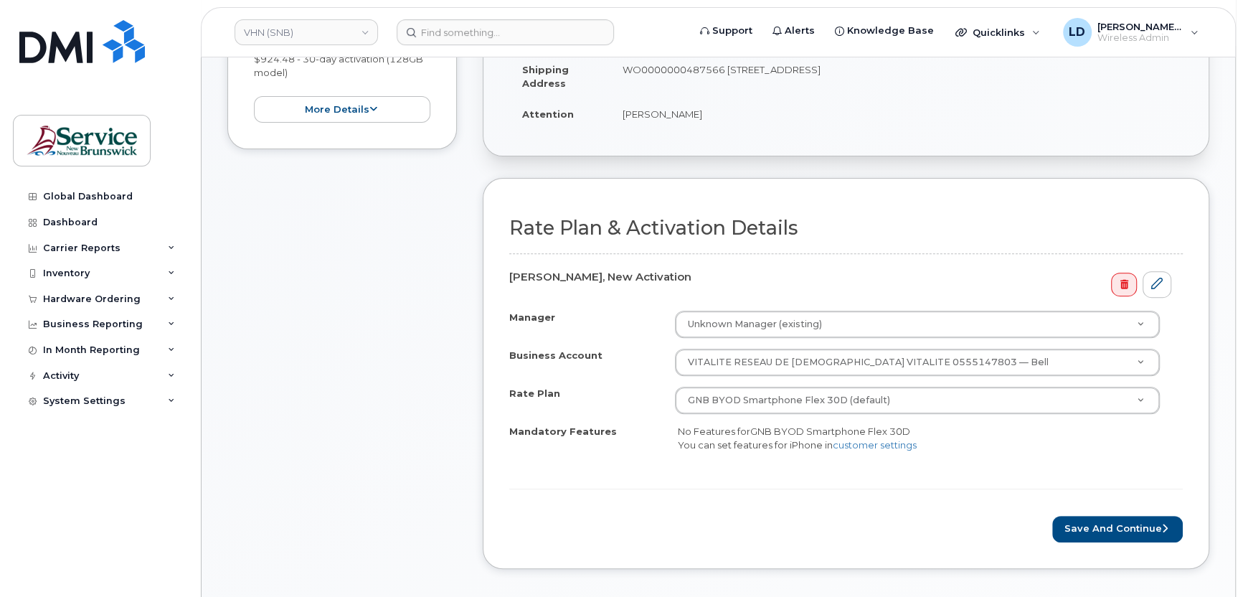
scroll to position [359, 0]
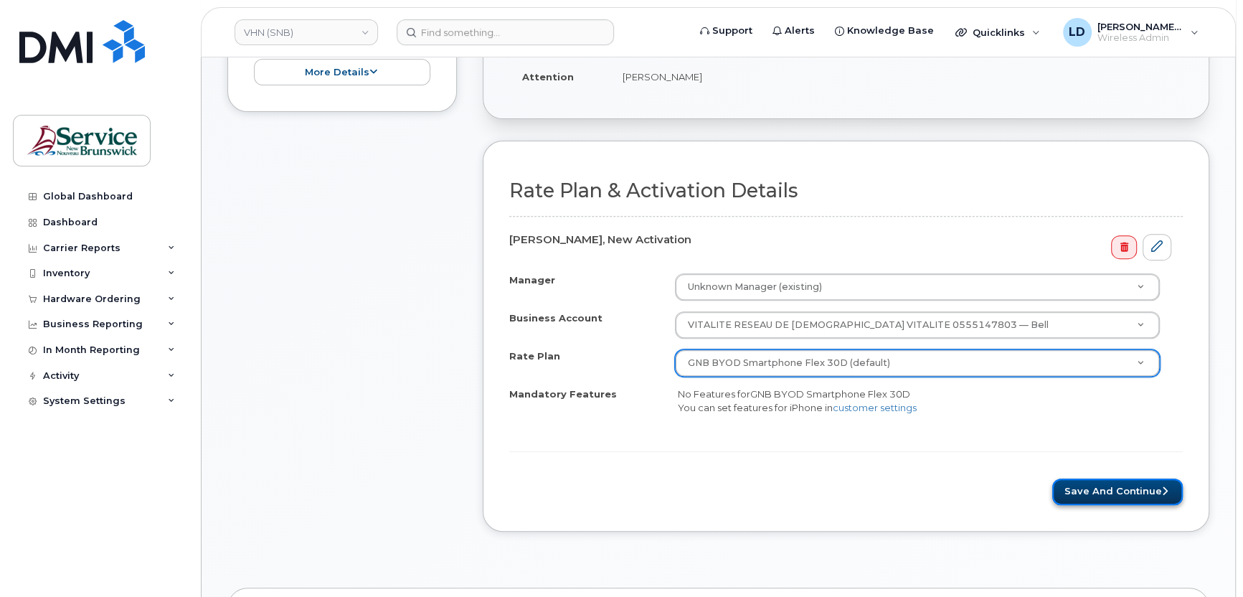
click at [1122, 490] on button "Save and Continue" at bounding box center [1118, 492] width 131 height 27
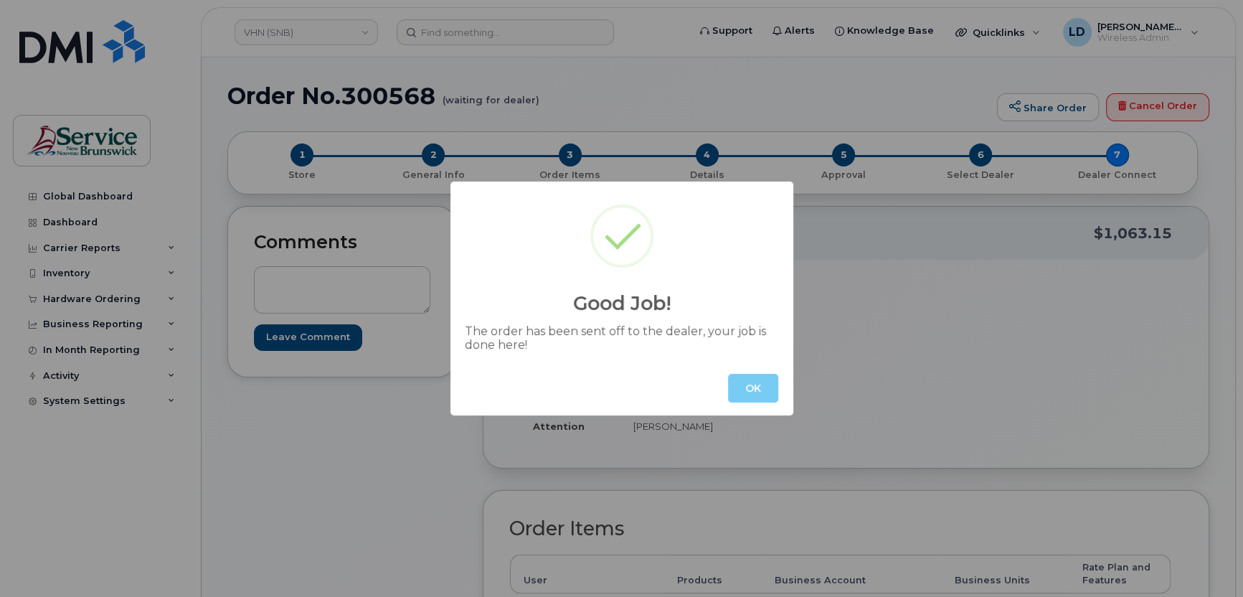
click at [745, 385] on button "OK" at bounding box center [753, 388] width 50 height 29
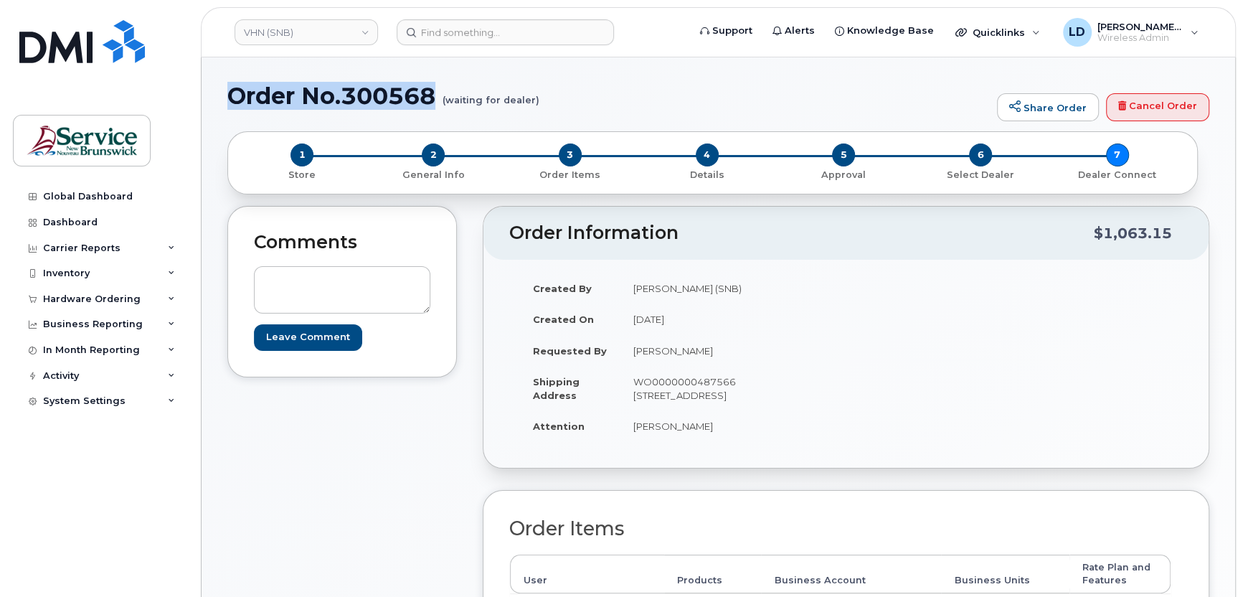
drag, startPoint x: 440, startPoint y: 97, endPoint x: 225, endPoint y: 105, distance: 215.4
drag, startPoint x: 225, startPoint y: 105, endPoint x: 304, endPoint y: 95, distance: 80.3
copy h1 "Order No.300568"
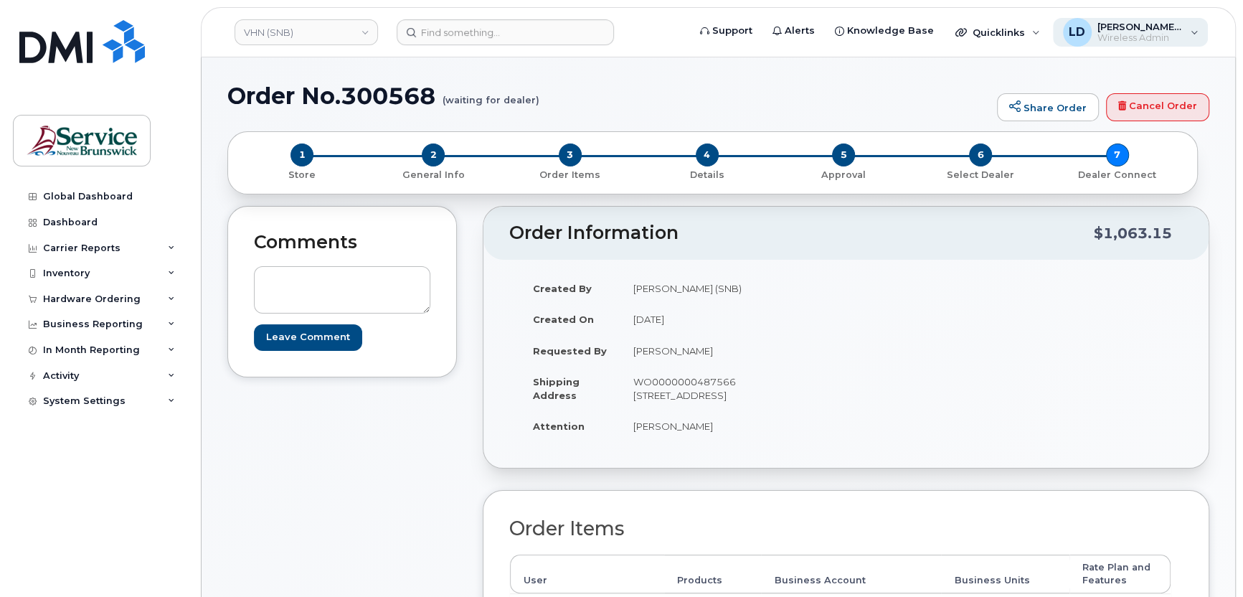
click at [1131, 33] on span "Wireless Admin" at bounding box center [1141, 37] width 86 height 11
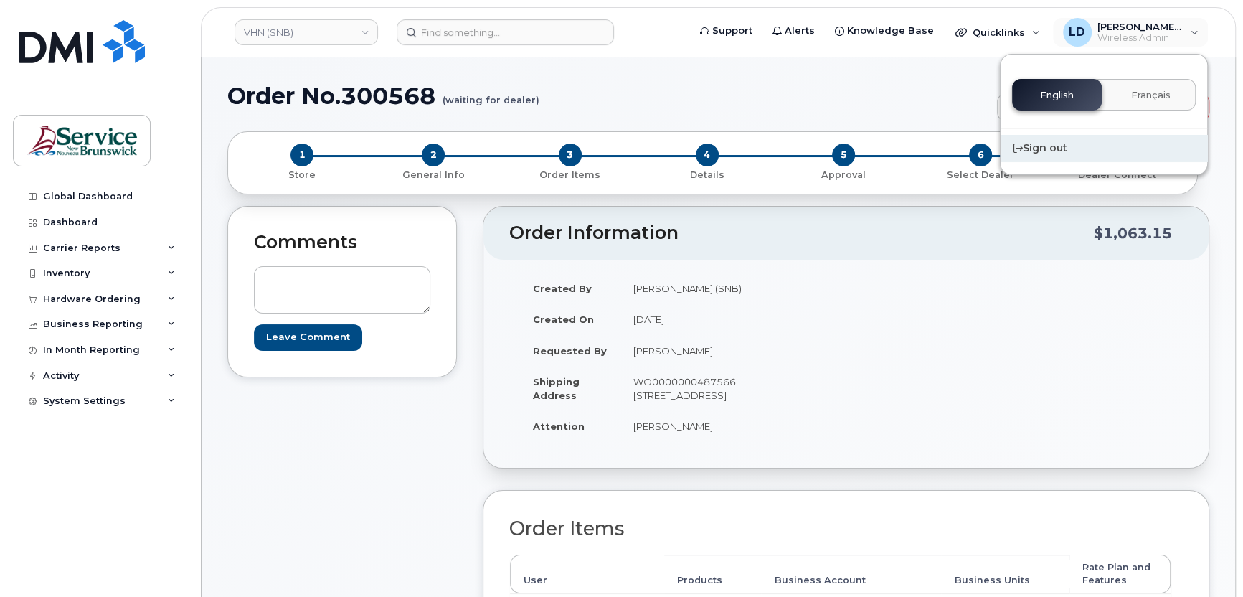
click at [1050, 148] on div "Sign out" at bounding box center [1104, 148] width 207 height 27
